Goal: Navigation & Orientation: Find specific page/section

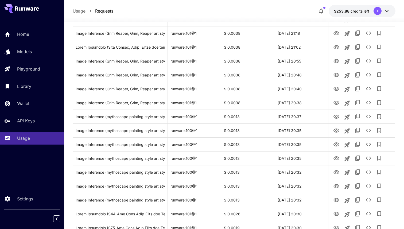
scroll to position [165, 0]
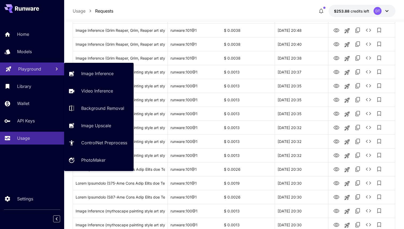
click at [34, 67] on p "Playground" at bounding box center [29, 69] width 23 height 6
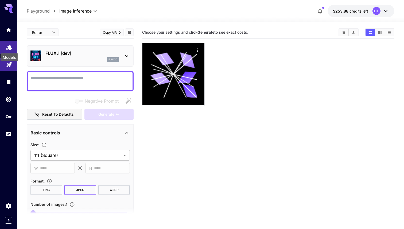
click at [7, 48] on icon "Models" at bounding box center [9, 45] width 6 height 6
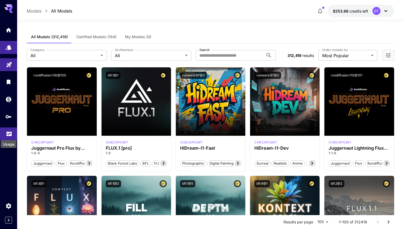
click at [7, 133] on icon "Usage" at bounding box center [8, 131] width 5 height 3
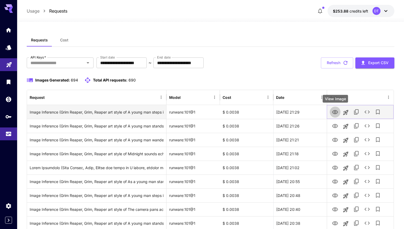
click at [336, 112] on icon "View Image" at bounding box center [335, 112] width 6 height 6
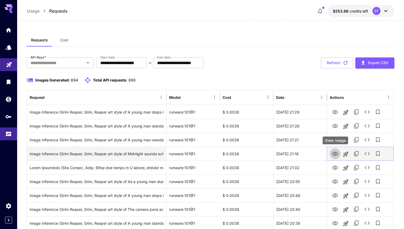
click at [336, 155] on icon "View Image" at bounding box center [335, 154] width 6 height 6
